Goal: Book appointment/travel/reservation

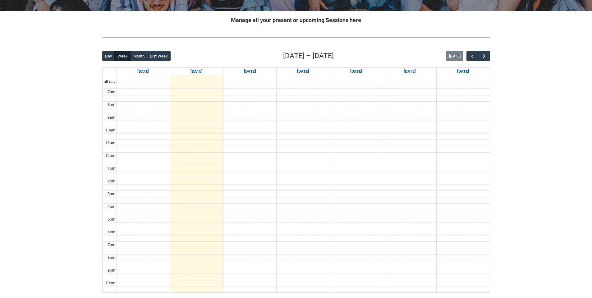
scroll to position [124, 0]
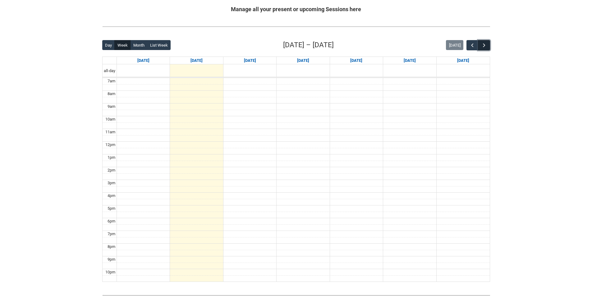
click at [488, 45] on button "button" at bounding box center [484, 45] width 12 height 10
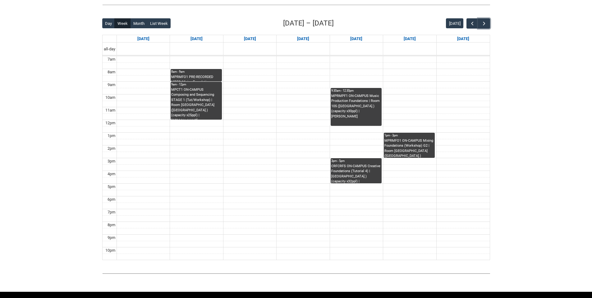
scroll to position [155, 0]
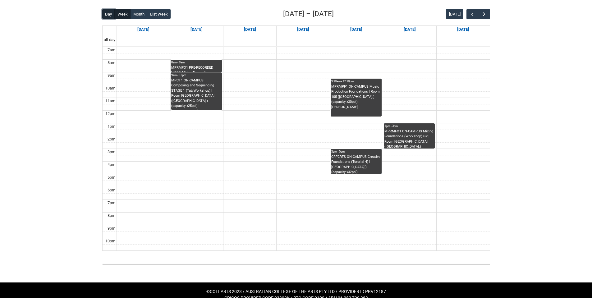
click at [107, 14] on button "Day" at bounding box center [108, 14] width 13 height 10
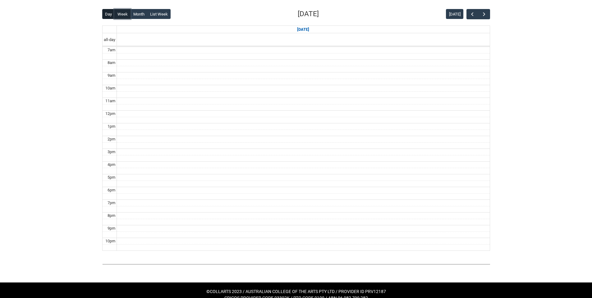
click at [119, 16] on button "Week" at bounding box center [122, 14] width 16 height 10
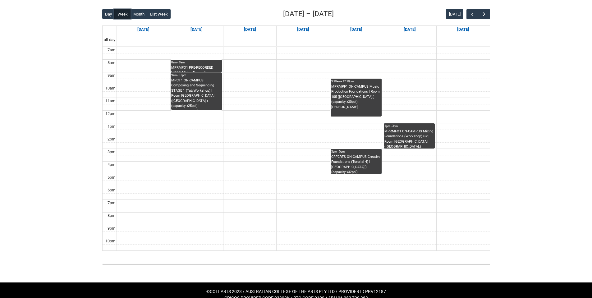
click at [193, 62] on div "8am - 9am" at bounding box center [196, 62] width 50 height 4
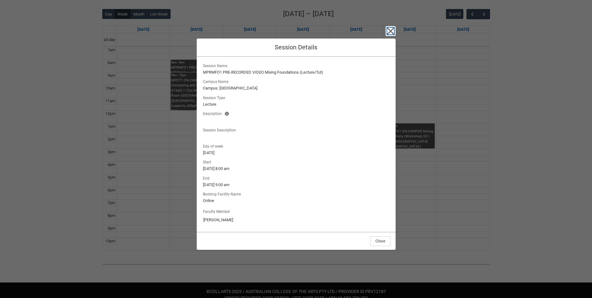
click at [388, 30] on icon "button" at bounding box center [391, 31] width 10 height 10
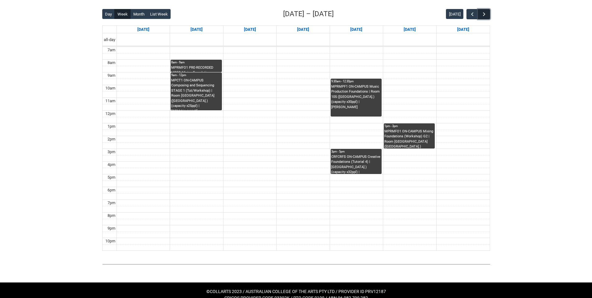
click at [485, 16] on span "button" at bounding box center [484, 14] width 6 height 6
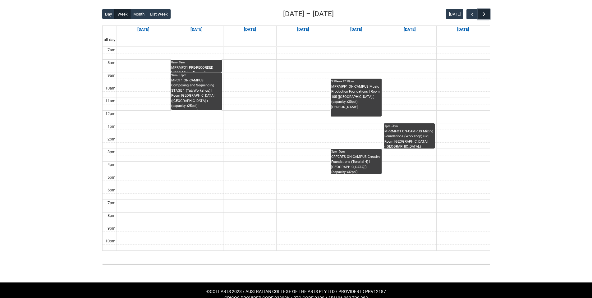
click at [485, 16] on span "button" at bounding box center [484, 14] width 6 height 6
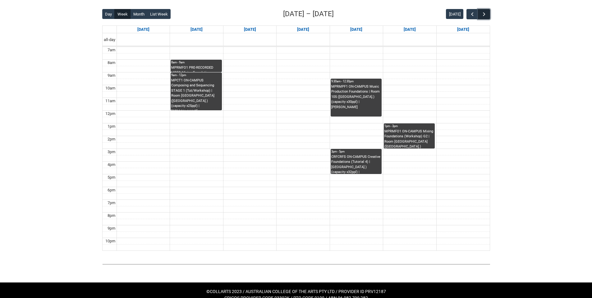
click at [485, 16] on span "button" at bounding box center [484, 14] width 6 height 6
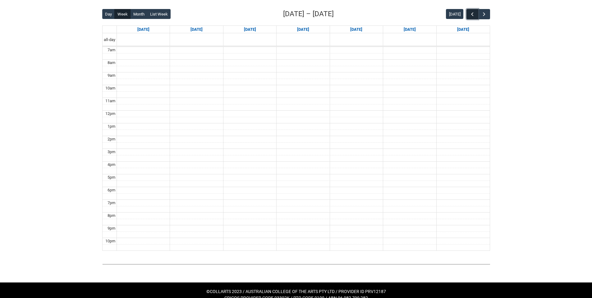
click at [467, 17] on button "button" at bounding box center [472, 14] width 12 height 10
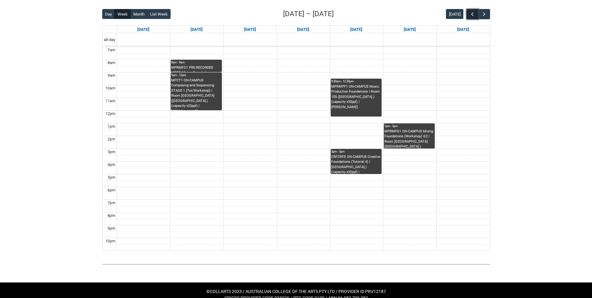
click at [467, 17] on button "button" at bounding box center [472, 14] width 12 height 10
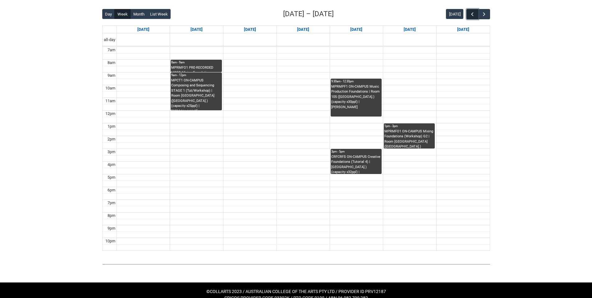
click at [467, 17] on button "button" at bounding box center [472, 14] width 12 height 10
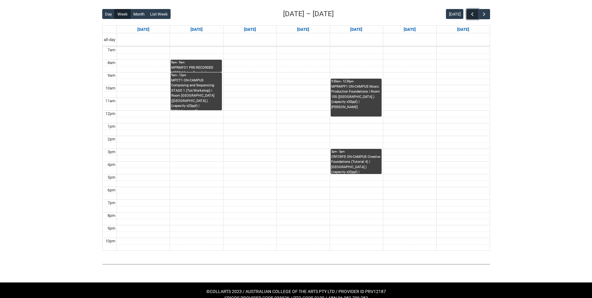
click at [467, 17] on button "button" at bounding box center [472, 14] width 12 height 10
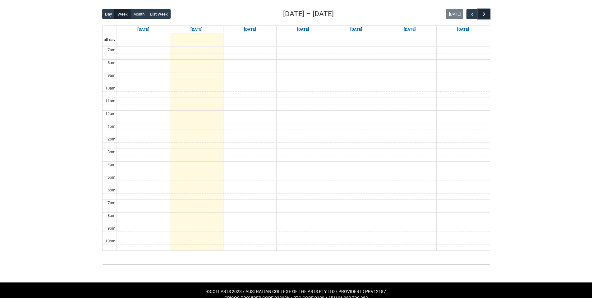
click at [488, 16] on button "button" at bounding box center [484, 14] width 12 height 10
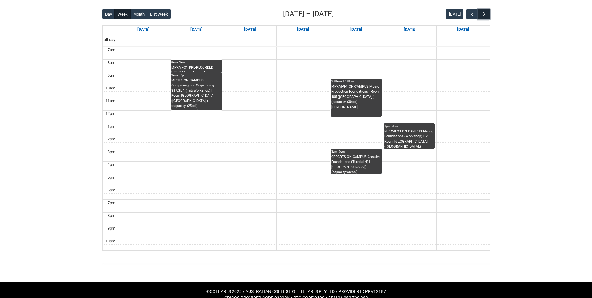
click at [486, 14] on span "button" at bounding box center [484, 14] width 6 height 6
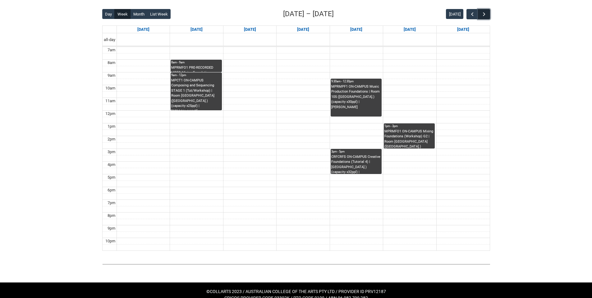
click at [486, 14] on span "button" at bounding box center [484, 14] width 6 height 6
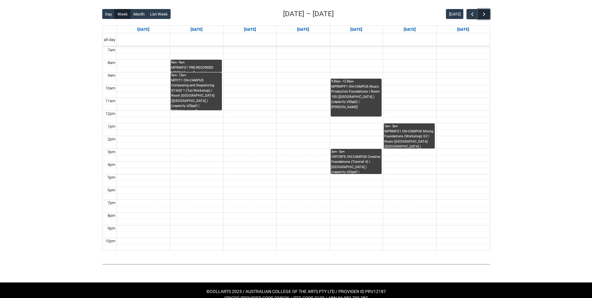
click at [486, 14] on span "button" at bounding box center [484, 14] width 6 height 6
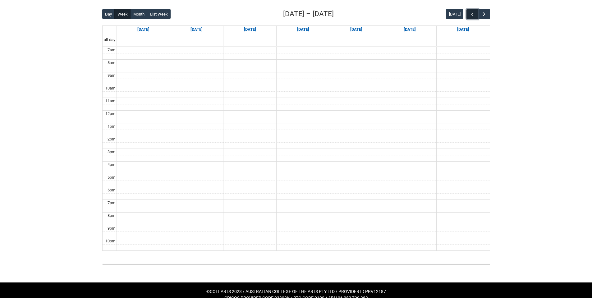
click at [474, 15] on span "button" at bounding box center [472, 14] width 6 height 6
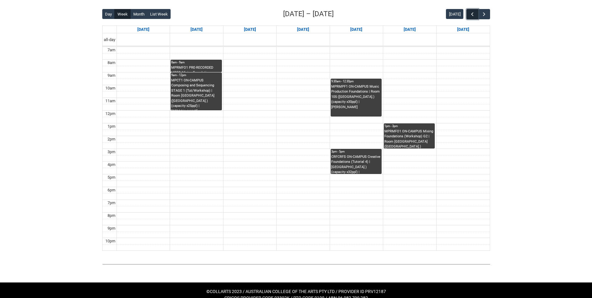
click at [468, 19] on button "button" at bounding box center [472, 14] width 12 height 10
click at [468, 18] on button "button" at bounding box center [472, 14] width 12 height 10
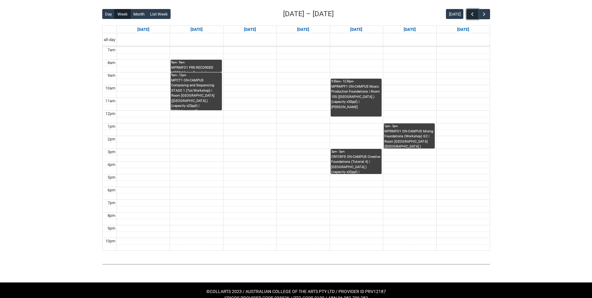
click at [468, 18] on button "button" at bounding box center [472, 14] width 12 height 10
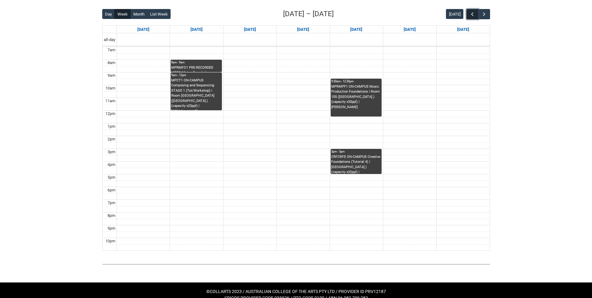
click at [468, 18] on button "button" at bounding box center [472, 14] width 12 height 10
click at [484, 14] on span "button" at bounding box center [484, 14] width 6 height 6
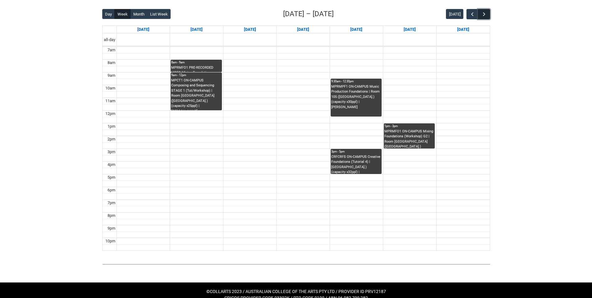
click at [484, 14] on span "button" at bounding box center [484, 14] width 6 height 6
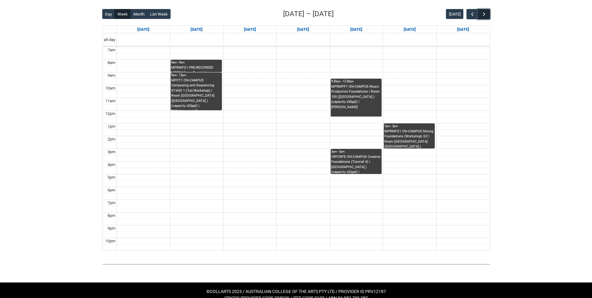
click at [484, 14] on span "button" at bounding box center [484, 14] width 6 height 6
click at [473, 13] on span "button" at bounding box center [472, 14] width 6 height 6
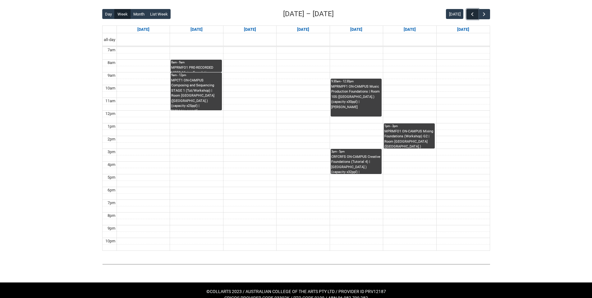
click at [473, 13] on span "button" at bounding box center [472, 14] width 6 height 6
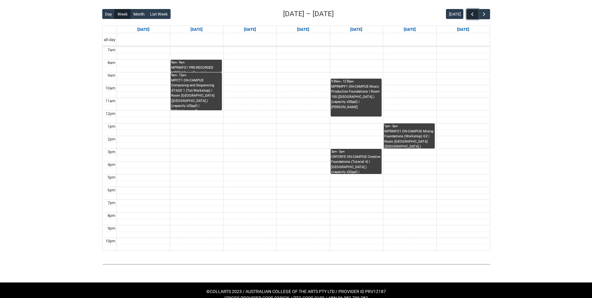
click at [473, 13] on span "button" at bounding box center [472, 14] width 6 height 6
click at [472, 14] on span "button" at bounding box center [472, 14] width 6 height 6
